Goal: Information Seeking & Learning: Learn about a topic

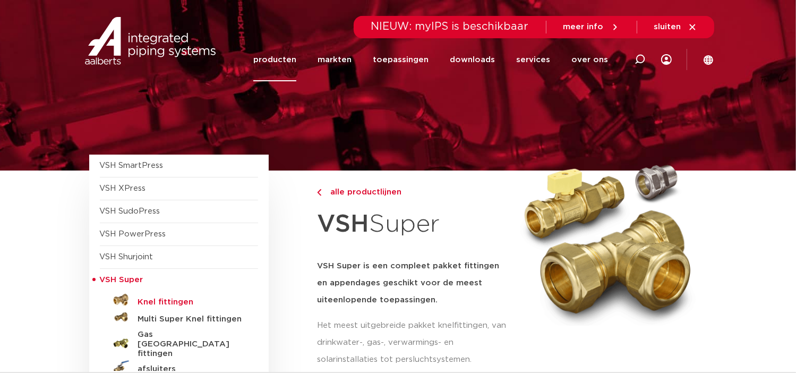
drag, startPoint x: 773, startPoint y: 1, endPoint x: 177, endPoint y: 302, distance: 667.8
click at [177, 302] on h5 "Knel fittingen" at bounding box center [190, 302] width 105 height 10
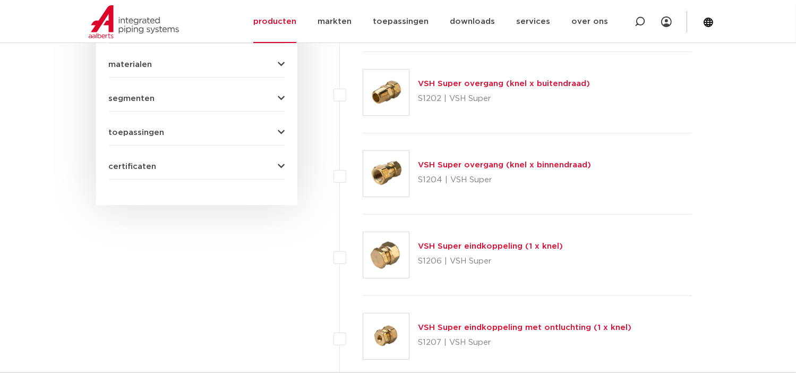
scroll to position [258, 0]
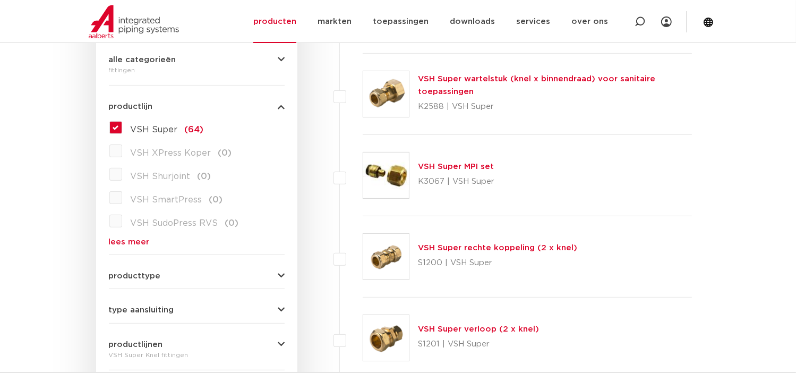
click at [122, 124] on label "VSH Super (64)" at bounding box center [163, 127] width 82 height 17
click at [0, 0] on input "VSH Super (64)" at bounding box center [0, 0] width 0 height 0
click at [280, 106] on icon "button" at bounding box center [281, 107] width 7 height 8
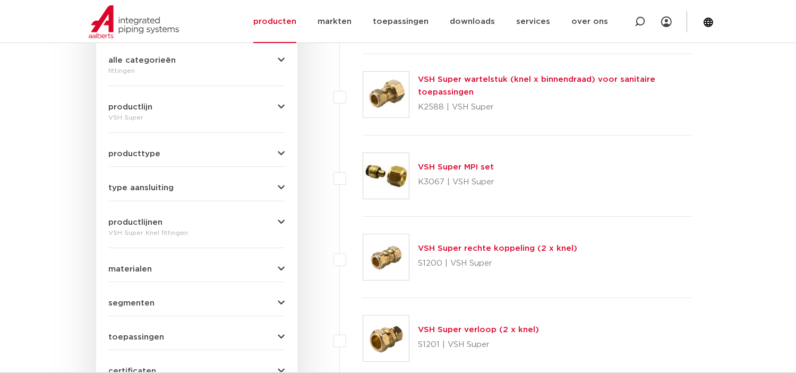
click at [280, 106] on icon "button" at bounding box center [281, 107] width 7 height 8
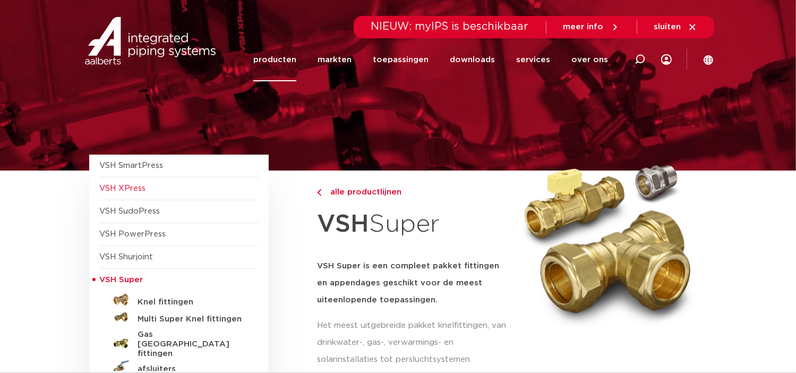
click at [113, 190] on span "VSH XPress" at bounding box center [123, 188] width 46 height 8
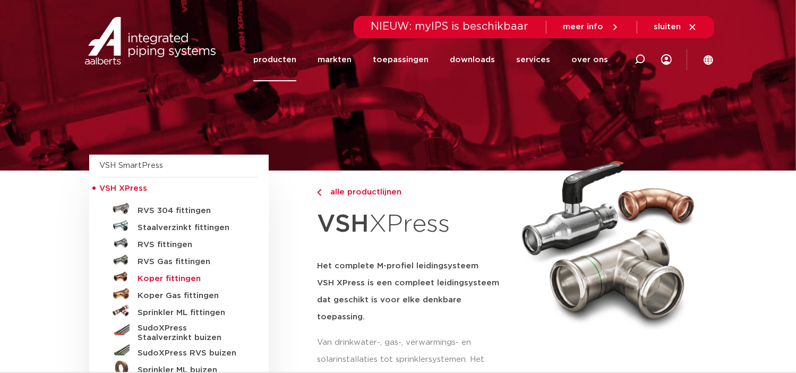
click at [164, 275] on h5 "Koper fittingen" at bounding box center [190, 279] width 105 height 10
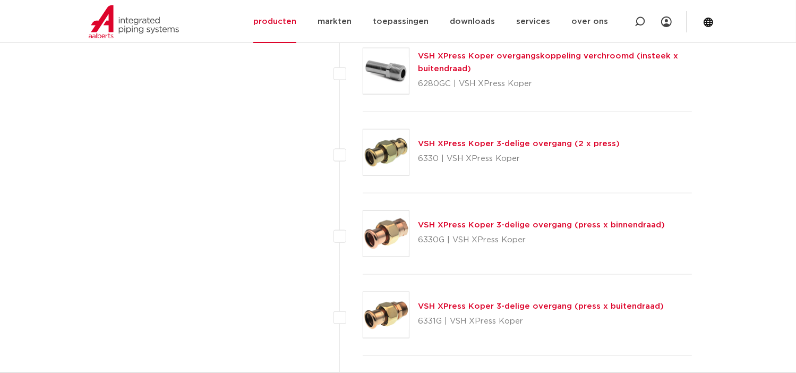
scroll to position [1283, 0]
